Goal: Task Accomplishment & Management: Use online tool/utility

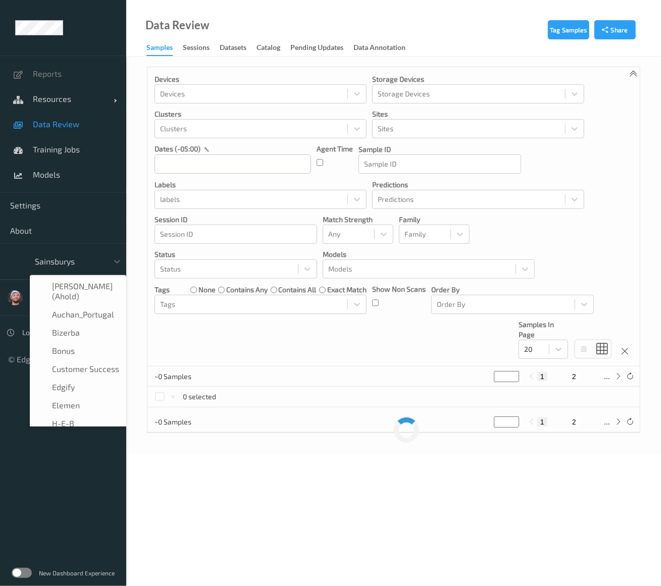
click at [73, 266] on div at bounding box center [69, 261] width 68 height 12
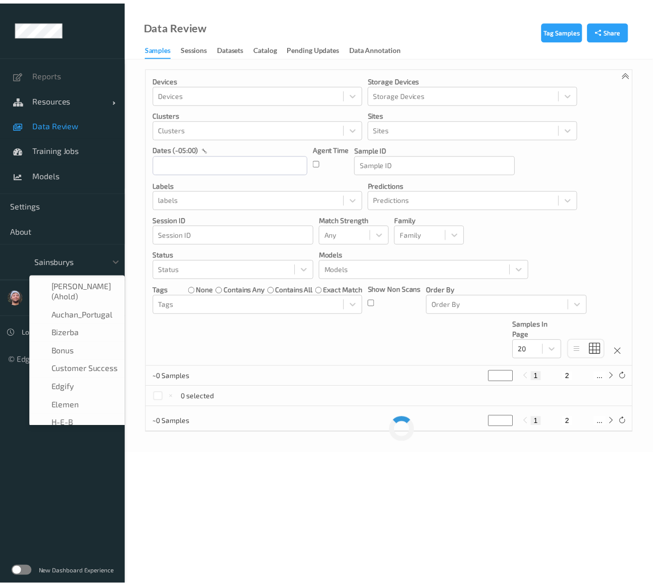
scroll to position [121, 0]
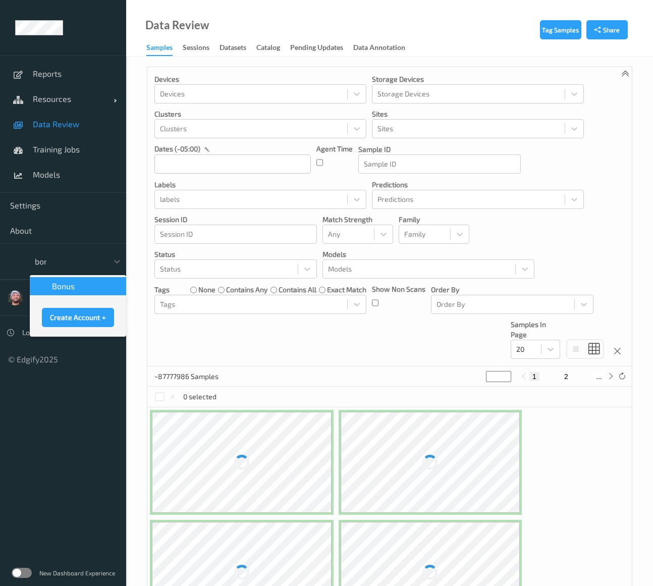
type input "bonu"
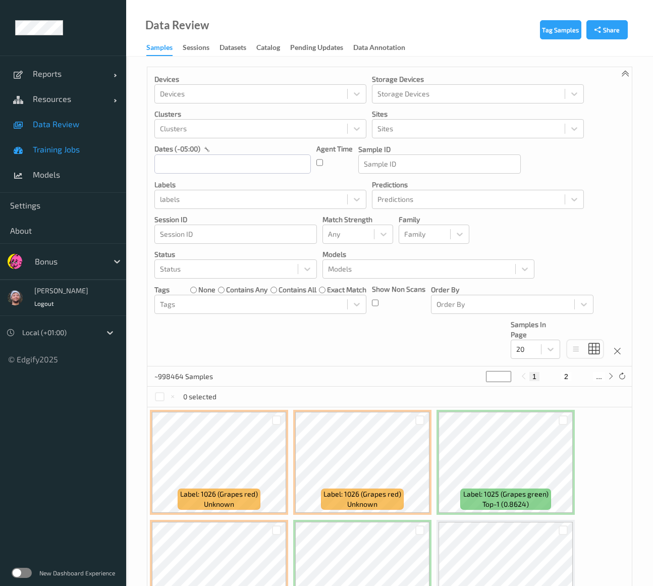
click at [69, 140] on link "Training Jobs" at bounding box center [63, 149] width 126 height 25
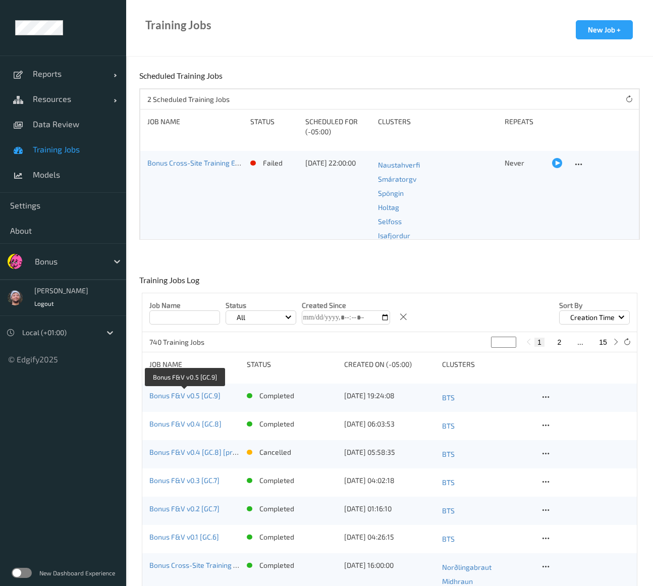
click at [187, 399] on link "Bonus F&V v0.5 [GC.9]" at bounding box center [184, 395] width 71 height 9
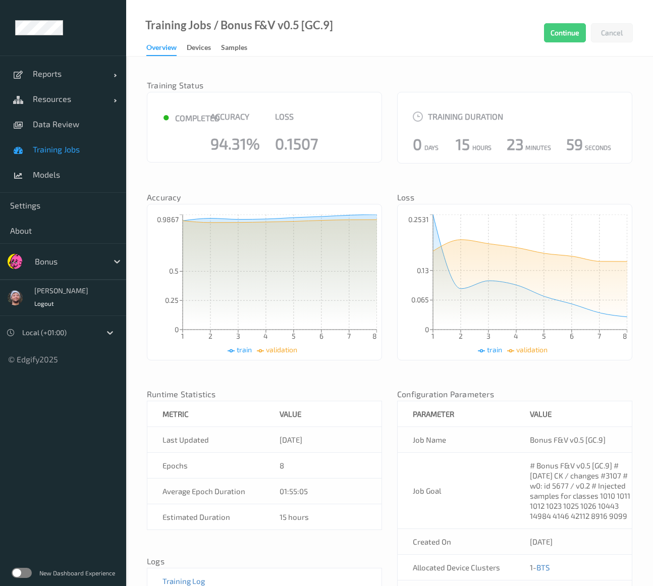
click at [50, 158] on link "Training Jobs" at bounding box center [63, 149] width 126 height 25
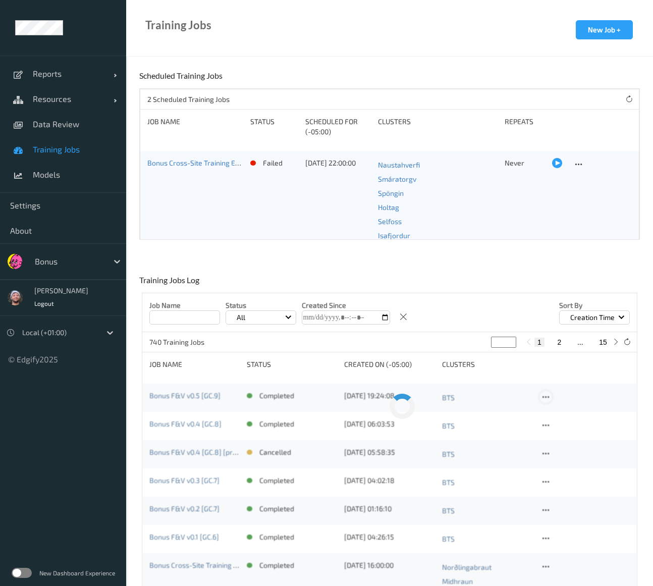
click at [550, 398] on div at bounding box center [545, 397] width 13 height 13
click at [560, 427] on div "Copy Job" at bounding box center [570, 432] width 24 height 10
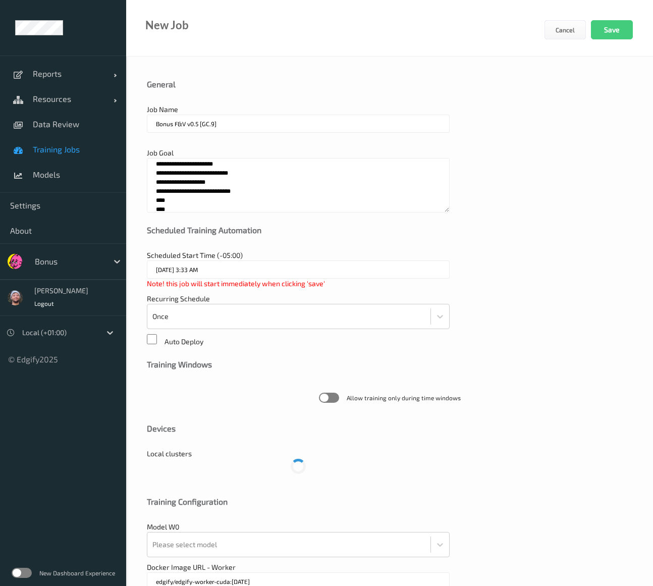
click at [231, 120] on input "Bonus F&V v0.5 [GC.9]" at bounding box center [298, 124] width 303 height 18
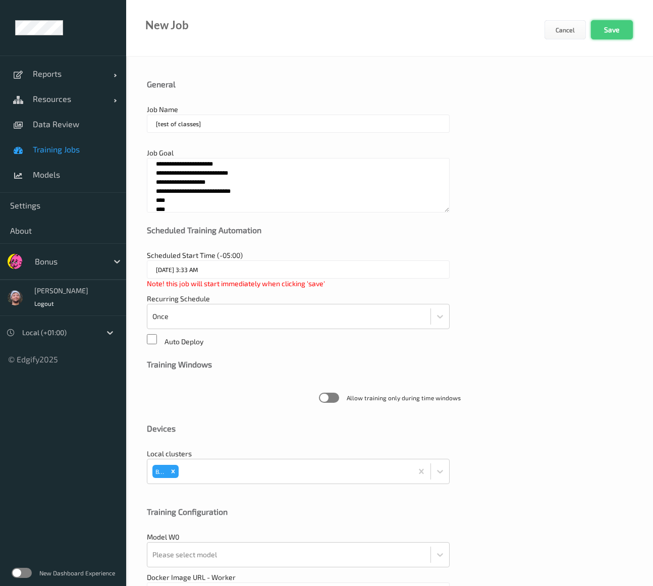
type input "[test of classes]"
click at [605, 28] on button "Save" at bounding box center [612, 29] width 42 height 19
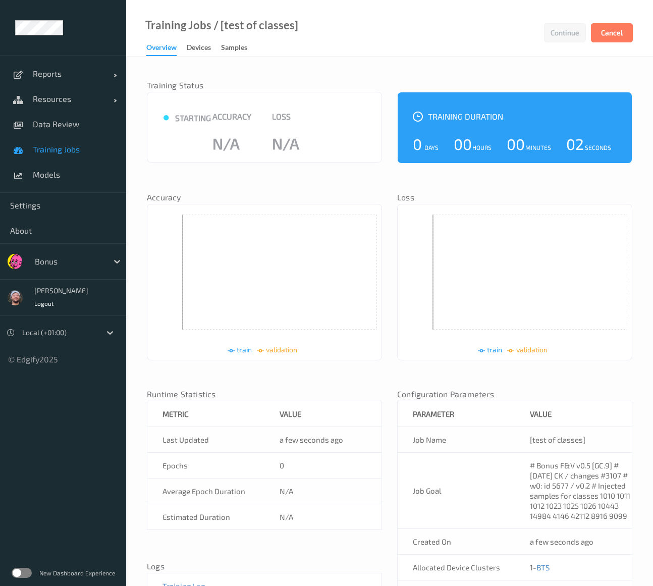
click at [64, 147] on span "Training Jobs" at bounding box center [74, 149] width 83 height 10
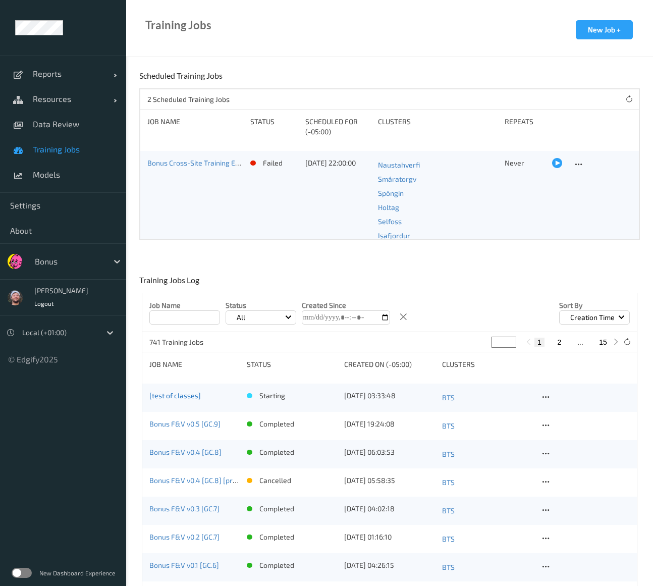
click at [172, 397] on link "[test of classes]" at bounding box center [174, 395] width 51 height 9
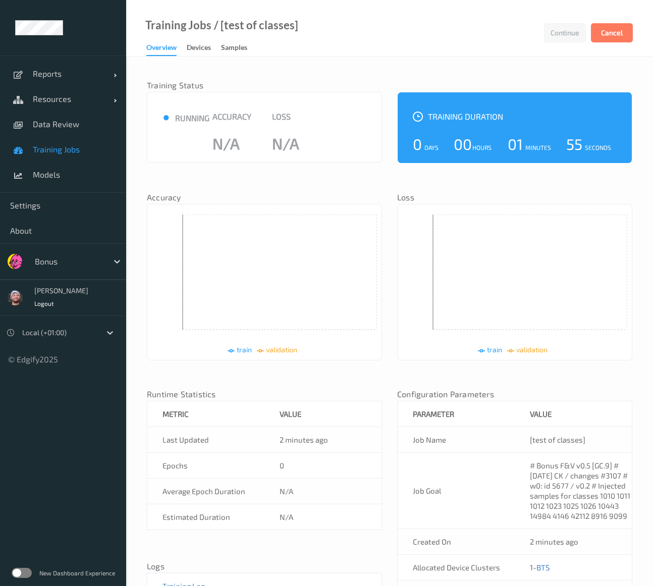
click at [336, 92] on div "● running Accuracy N/A Loss N/A" at bounding box center [264, 127] width 235 height 71
click at [239, 49] on div "Samples" at bounding box center [234, 48] width 26 height 13
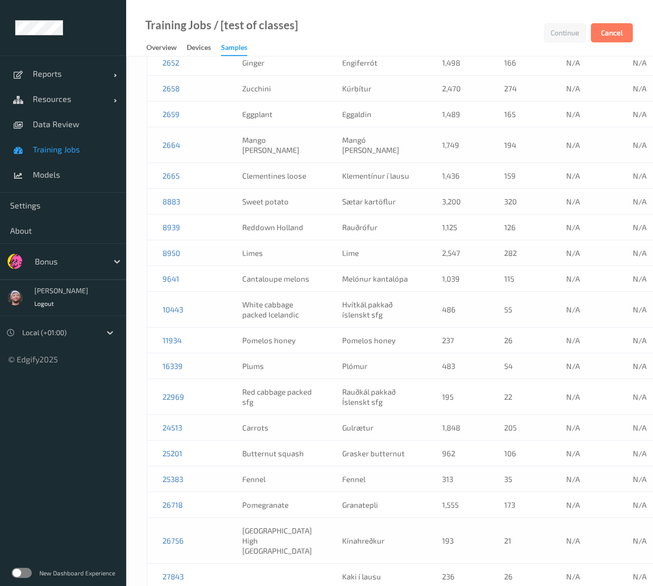
scroll to position [593, 0]
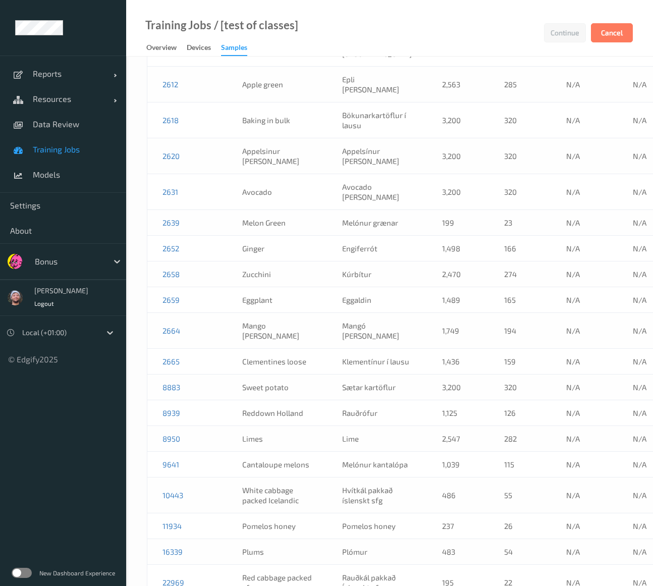
click at [604, 17] on div "Training Jobs / [test of classes] Continue Cancel Overview Devices Samples" at bounding box center [389, 28] width 527 height 57
click at [605, 37] on button "Cancel" at bounding box center [612, 32] width 42 height 19
click at [427, 400] on td "1,125" at bounding box center [458, 413] width 62 height 26
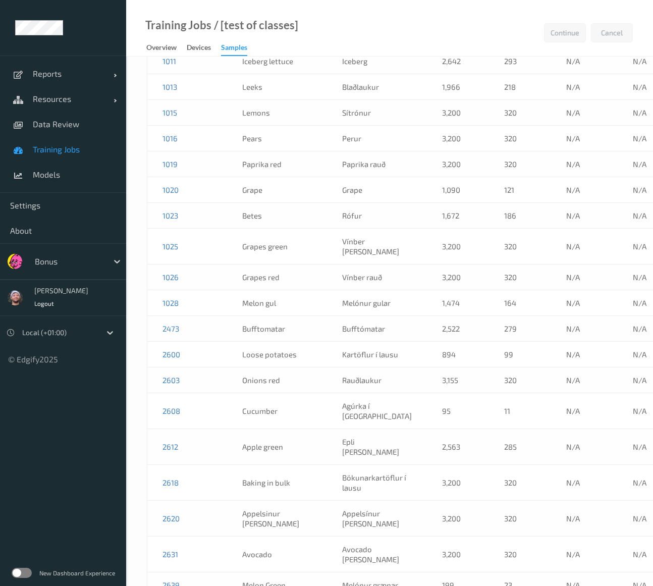
scroll to position [0, 0]
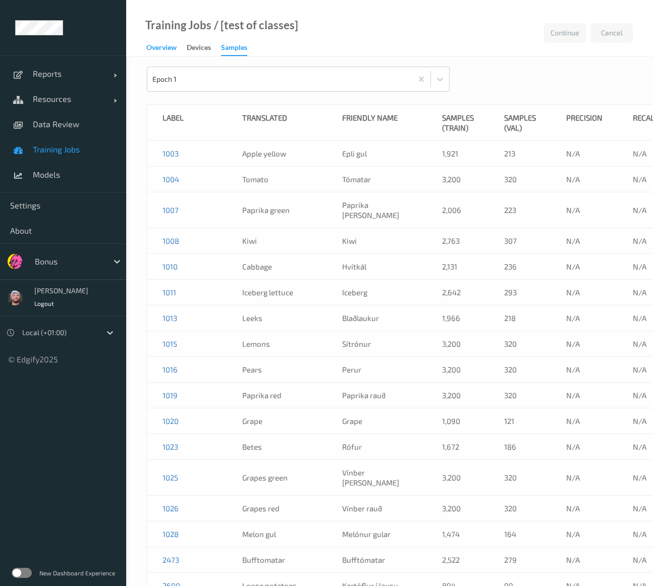
click at [162, 53] on div "Overview" at bounding box center [161, 48] width 30 height 13
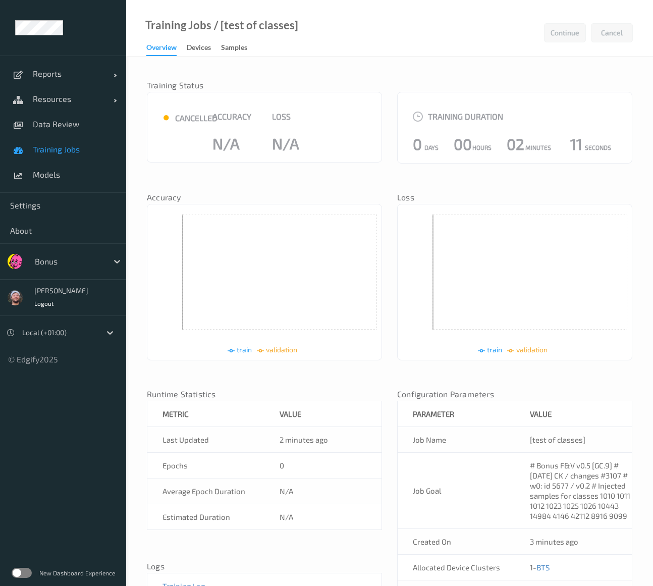
click at [75, 149] on span "Training Jobs" at bounding box center [74, 149] width 83 height 10
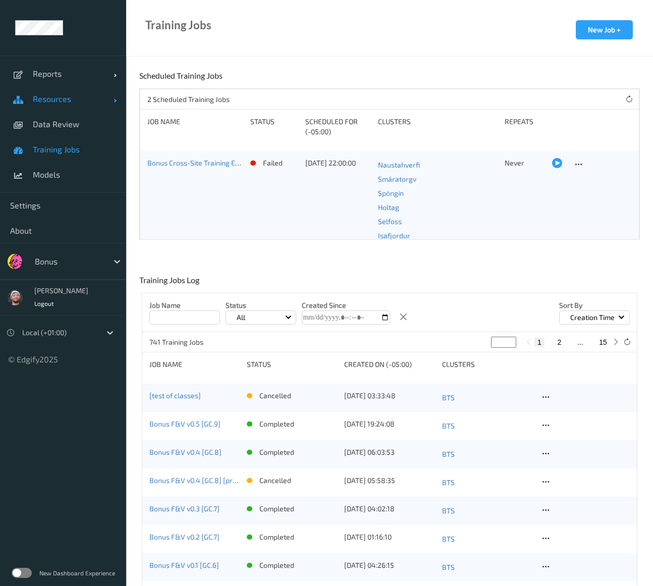
click at [67, 105] on link "Resources" at bounding box center [63, 98] width 126 height 25
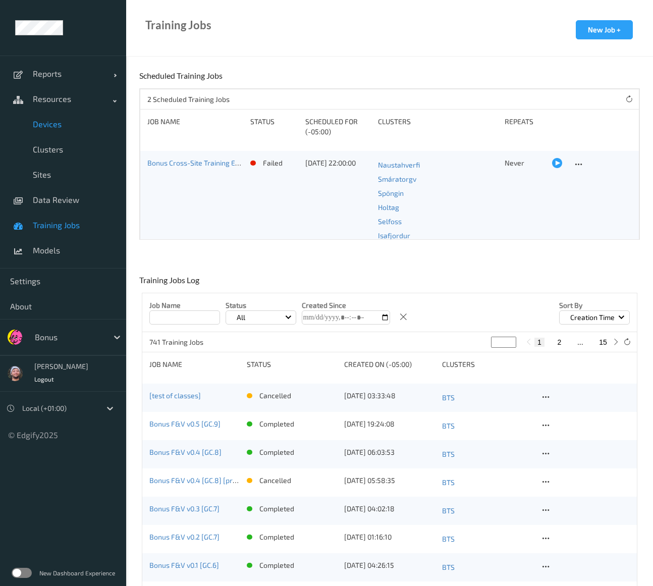
click at [64, 125] on span "Devices" at bounding box center [74, 124] width 83 height 10
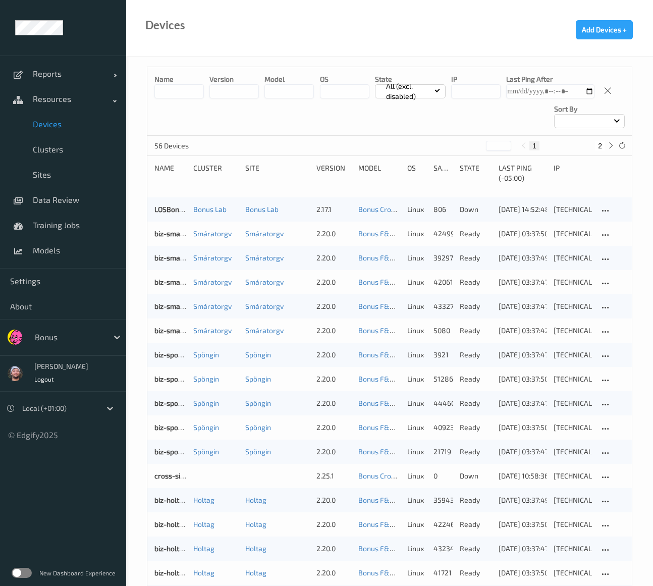
click at [179, 106] on div "Name version model OS State All (excl. disabled) IP Last Ping After Sort by" at bounding box center [389, 101] width 484 height 69
click at [182, 97] on input at bounding box center [178, 91] width 49 height 14
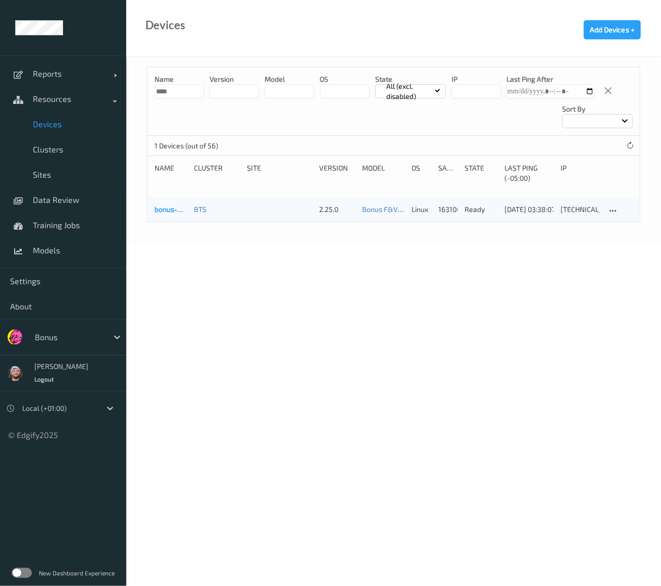
type input "****"
click at [166, 212] on link "bonus-edgibox3" at bounding box center [180, 209] width 52 height 9
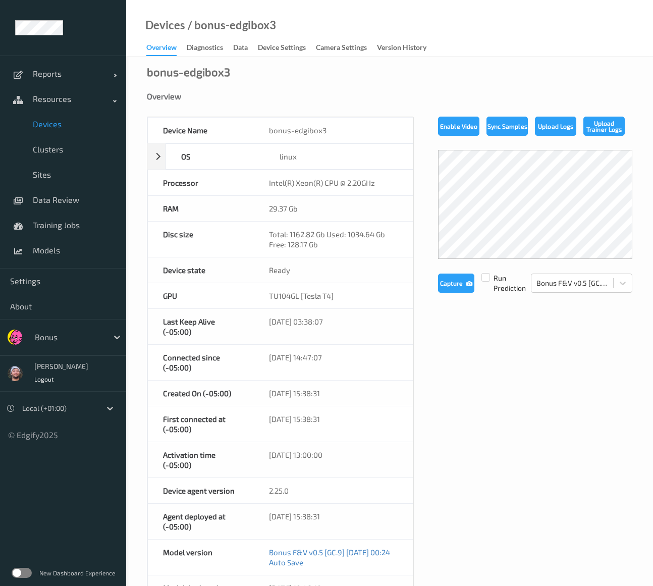
click at [250, 49] on link "Data" at bounding box center [245, 48] width 25 height 14
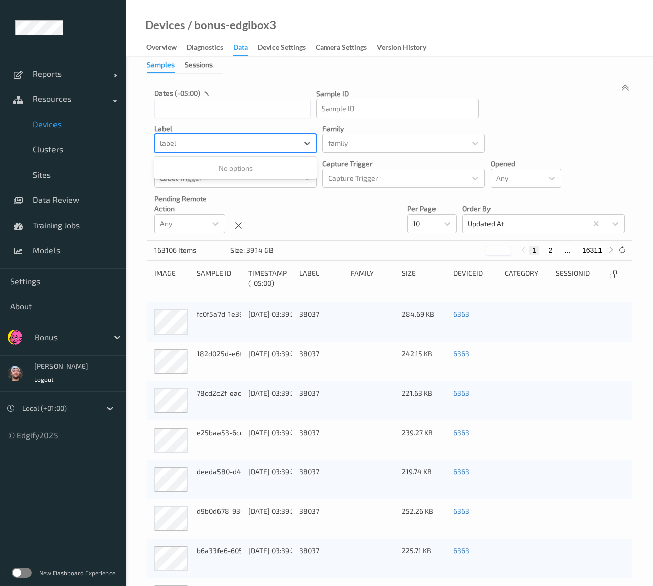
click at [225, 145] on div at bounding box center [226, 143] width 133 height 12
type input "44480"
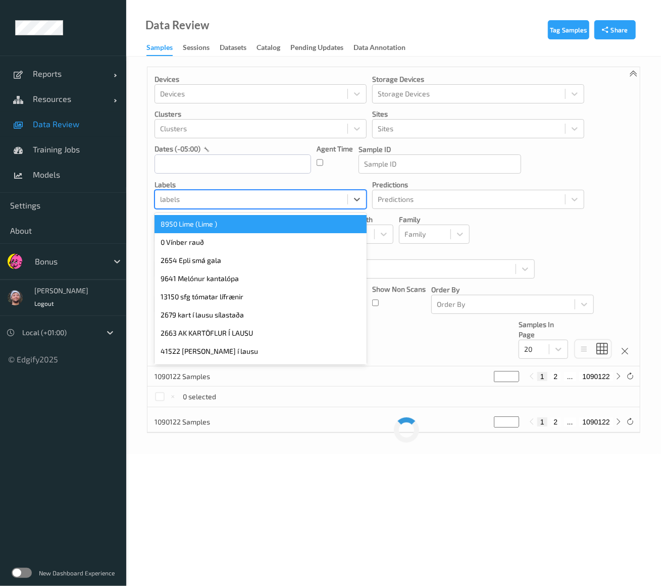
click at [249, 200] on div at bounding box center [251, 199] width 182 height 12
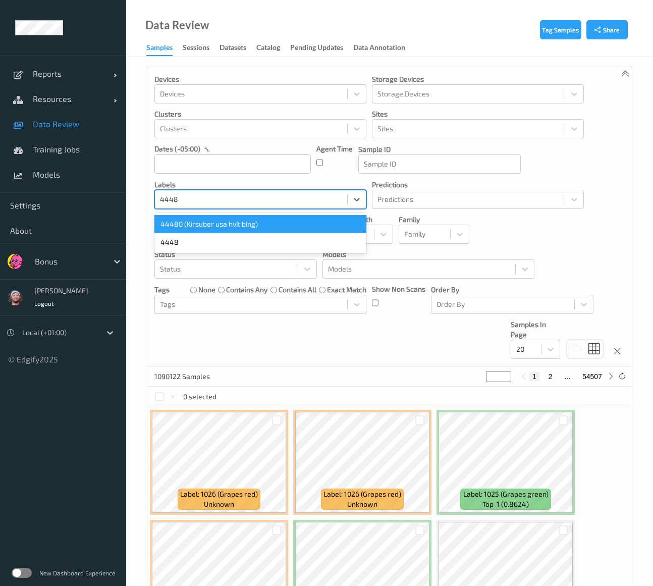
type input "44480"
click at [251, 222] on div "44480 (Kirsuber usa hvít bing)" at bounding box center [260, 224] width 212 height 18
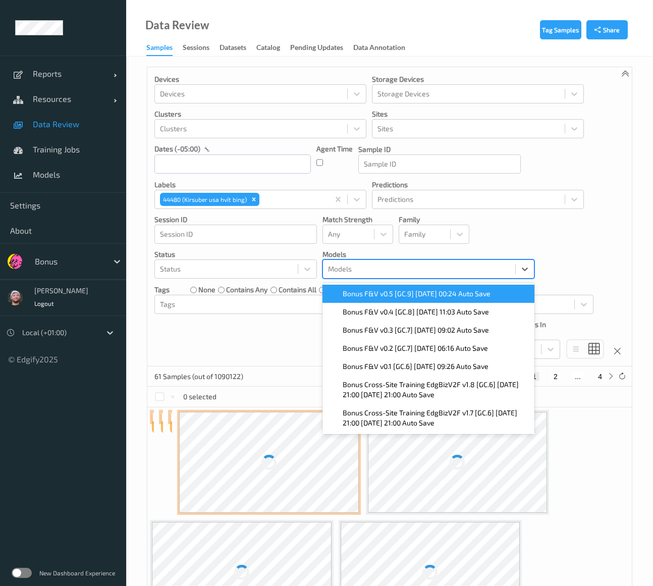
click at [352, 271] on div at bounding box center [419, 269] width 182 height 12
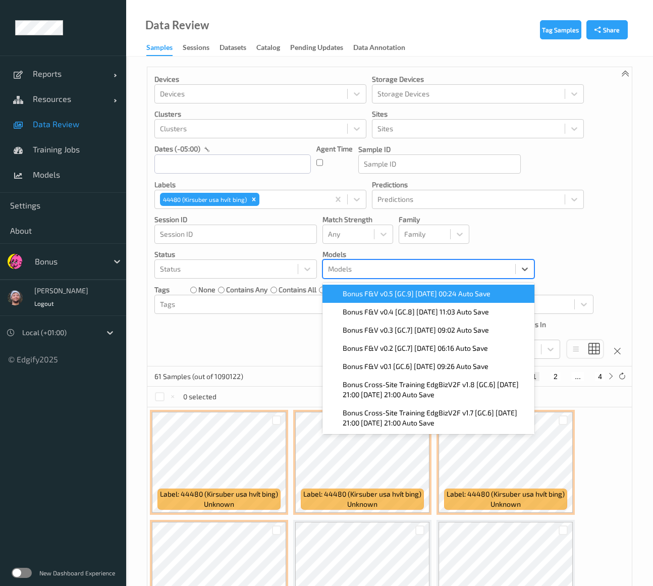
click at [388, 297] on span "Bonus F&V v0.5 [GC.9] [DATE] 00:24 Auto Save" at bounding box center [417, 294] width 148 height 10
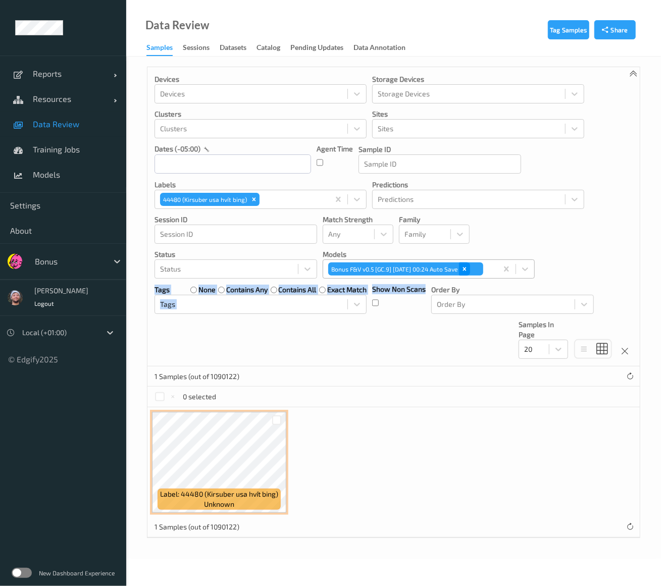
drag, startPoint x: 400, startPoint y: 340, endPoint x: 476, endPoint y: 268, distance: 105.0
click at [476, 268] on div "Devices Devices Storage Devices Storage Devices Clusters Clusters Sites Sites d…" at bounding box center [393, 216] width 492 height 299
click at [468, 266] on icon "Remove Bonus F&V v0.5 [GC.9] 2025-08-02 00:24 Auto Save" at bounding box center [464, 268] width 7 height 7
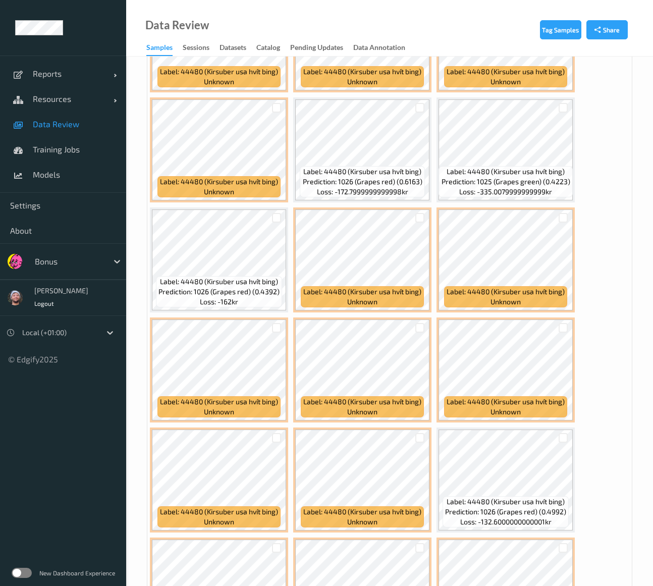
scroll to position [631, 0]
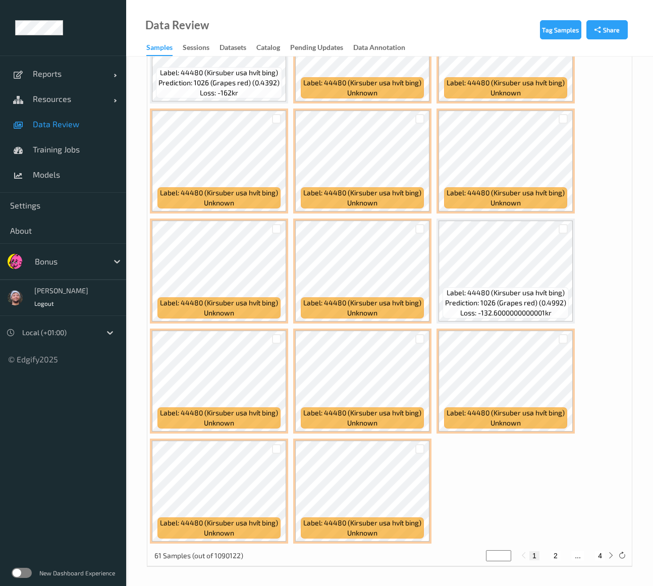
click at [53, 124] on span "Data Review" at bounding box center [74, 124] width 83 height 10
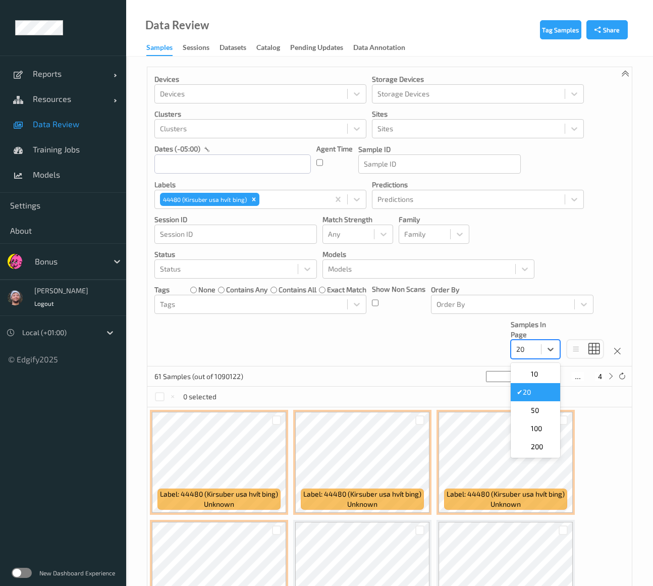
click at [533, 349] on div at bounding box center [526, 349] width 20 height 12
click at [367, 341] on div "Devices Devices Storage Devices Storage Devices Clusters Clusters Sites Sites d…" at bounding box center [389, 216] width 484 height 299
